Goal: Information Seeking & Learning: Learn about a topic

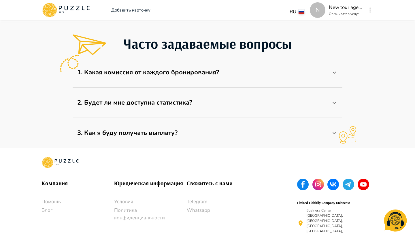
scroll to position [563, 0]
